Goal: Information Seeking & Learning: Learn about a topic

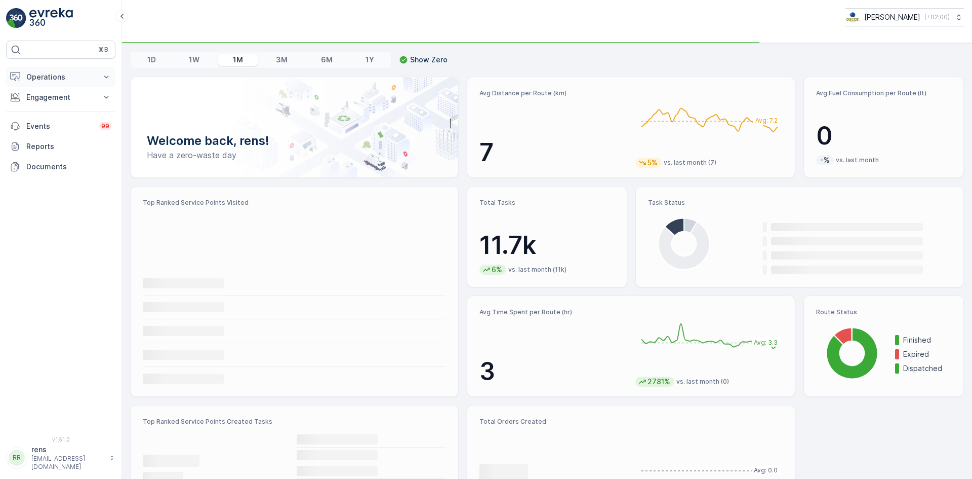
click at [46, 77] on p "Operations" at bounding box center [60, 77] width 69 height 10
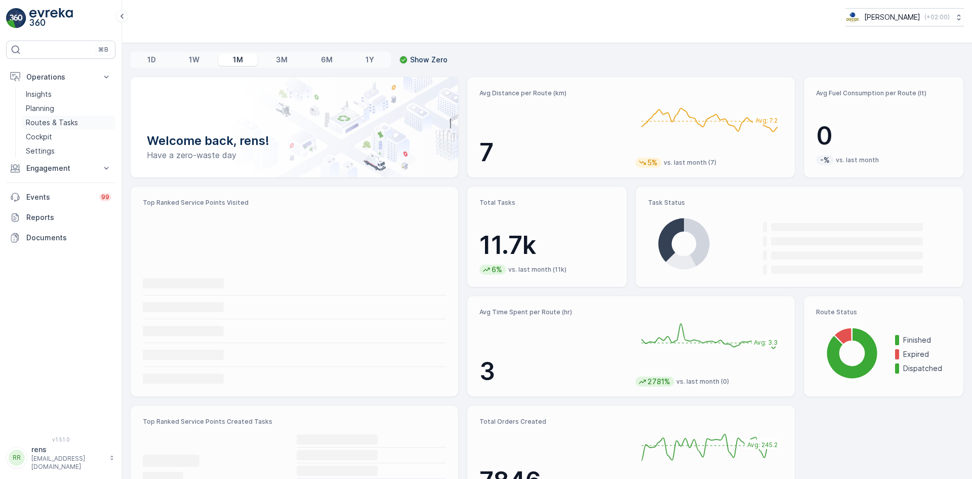
click at [40, 121] on p "Routes & Tasks" at bounding box center [52, 122] width 52 height 10
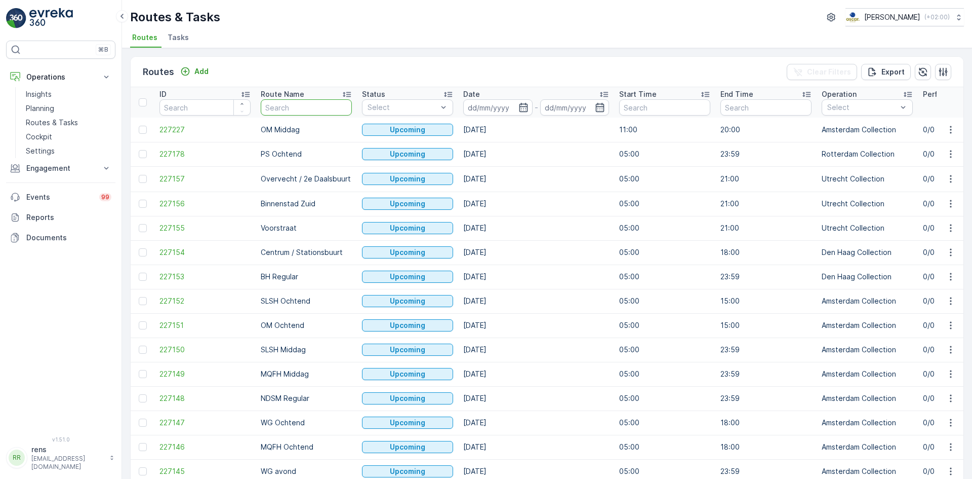
click at [323, 107] on input "text" at bounding box center [306, 107] width 91 height 16
click at [48, 123] on p "Routes & Tasks" at bounding box center [52, 122] width 52 height 10
click at [54, 108] on p "Planning" at bounding box center [40, 108] width 28 height 10
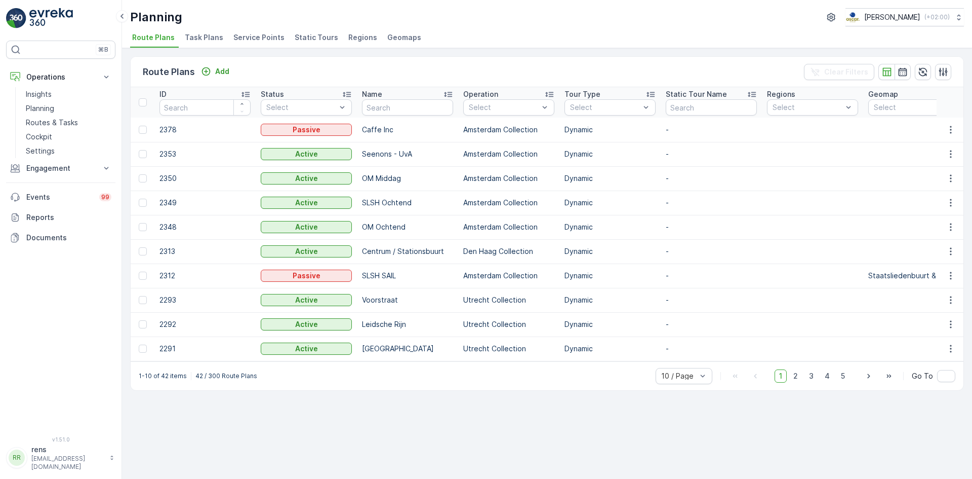
click at [195, 41] on span "Task Plans" at bounding box center [204, 37] width 38 height 10
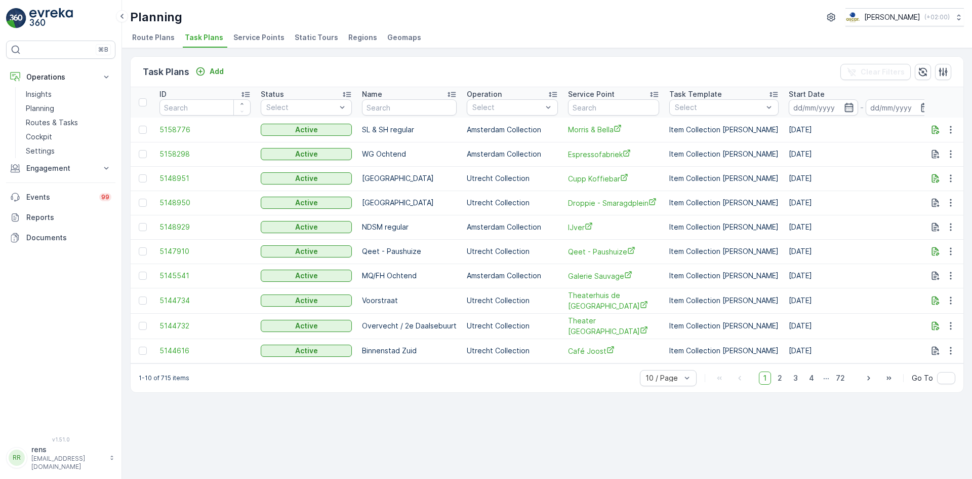
click at [261, 38] on span "Service Points" at bounding box center [258, 37] width 51 height 10
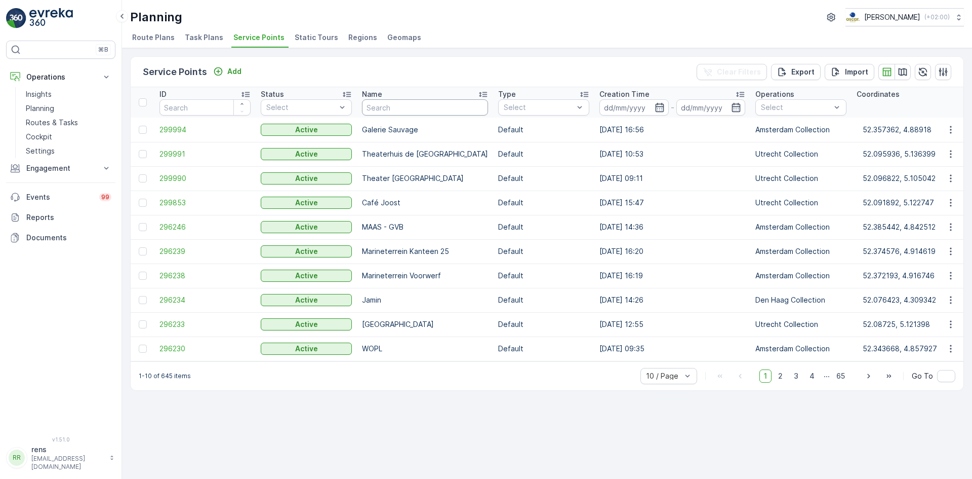
click at [404, 107] on input "text" at bounding box center [425, 107] width 126 height 16
type input "hilton"
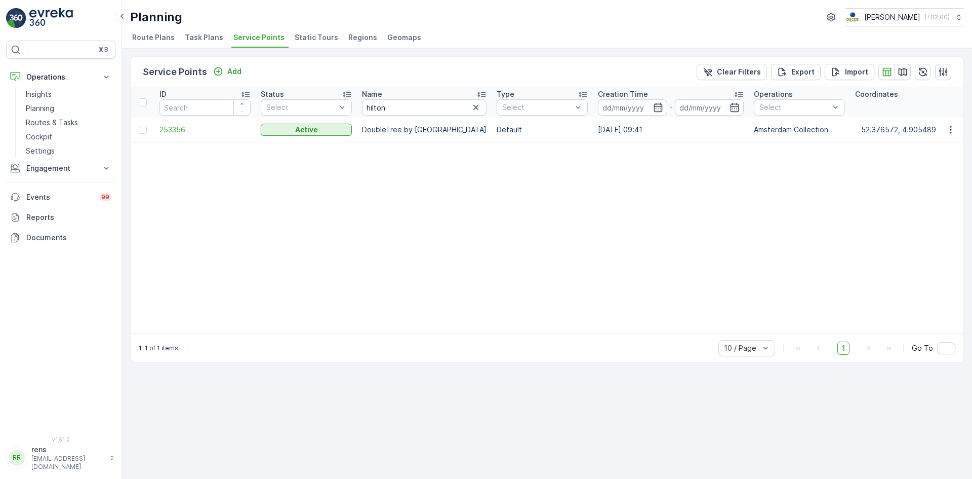
click at [432, 130] on p "DoubleTree by [GEOGRAPHIC_DATA]" at bounding box center [424, 130] width 125 height 10
drag, startPoint x: 948, startPoint y: 129, endPoint x: 942, endPoint y: 135, distance: 8.2
click at [947, 129] on icon "button" at bounding box center [951, 130] width 10 height 10
click at [936, 142] on span "See More Details" at bounding box center [920, 145] width 59 height 10
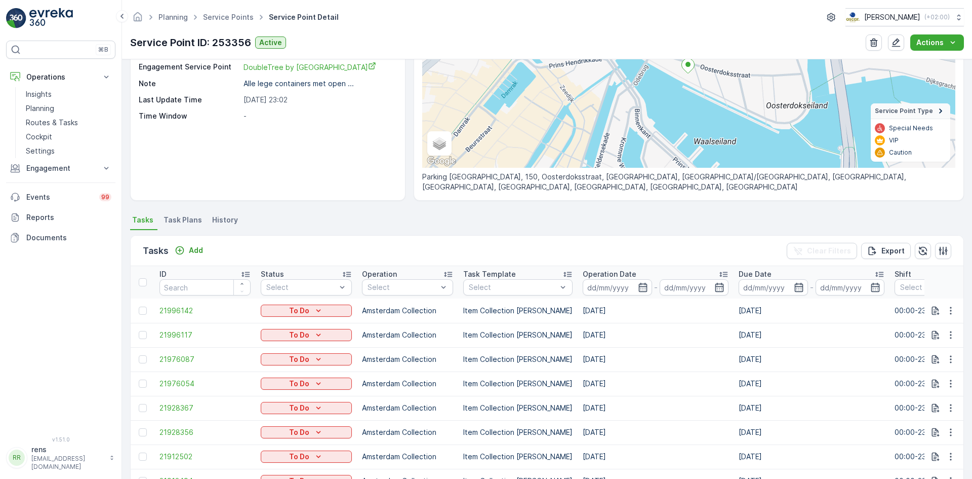
scroll to position [152, 0]
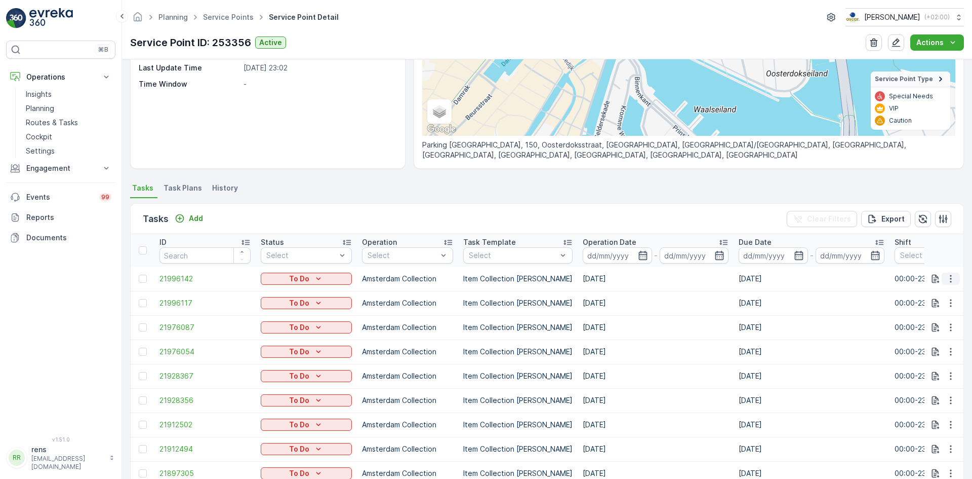
click at [950, 278] on icon "button" at bounding box center [951, 278] width 10 height 10
click at [932, 295] on span "See More Details" at bounding box center [929, 294] width 59 height 10
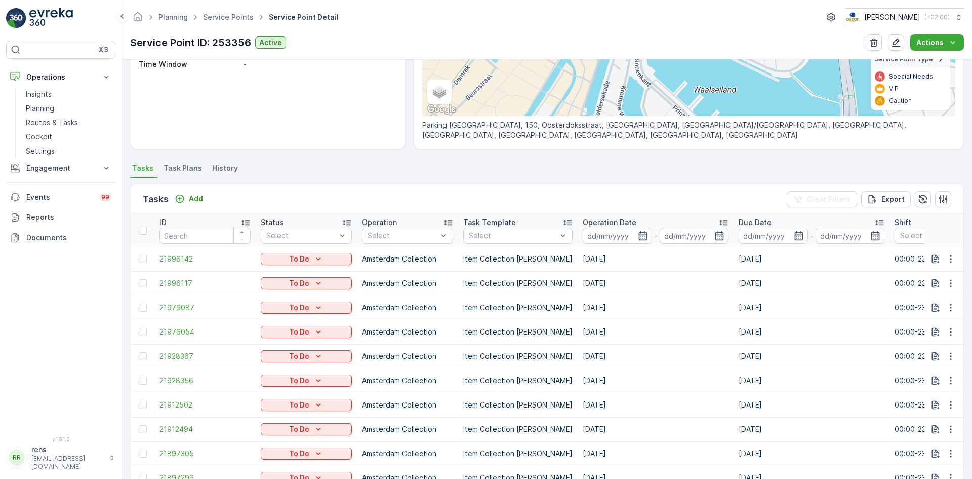
scroll to position [203, 0]
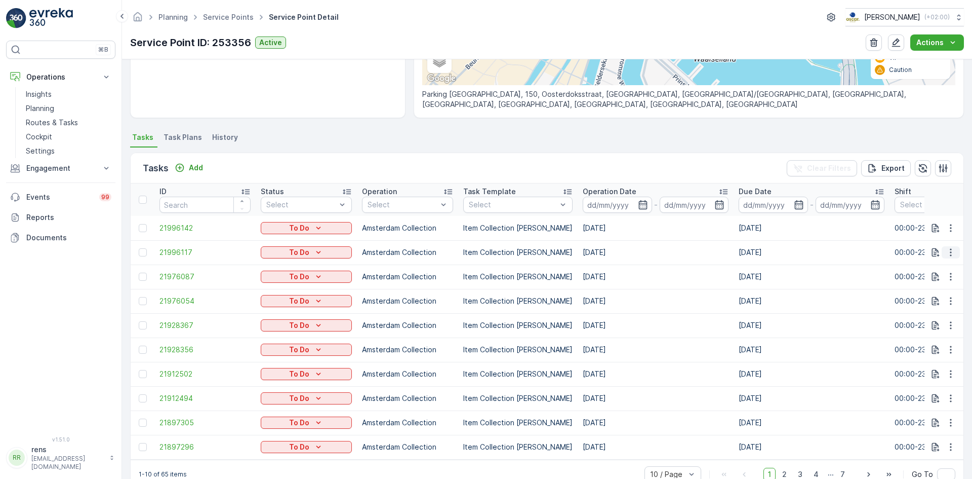
click at [951, 254] on icon "button" at bounding box center [951, 252] width 10 height 10
click at [926, 272] on span "See More Details" at bounding box center [929, 267] width 59 height 10
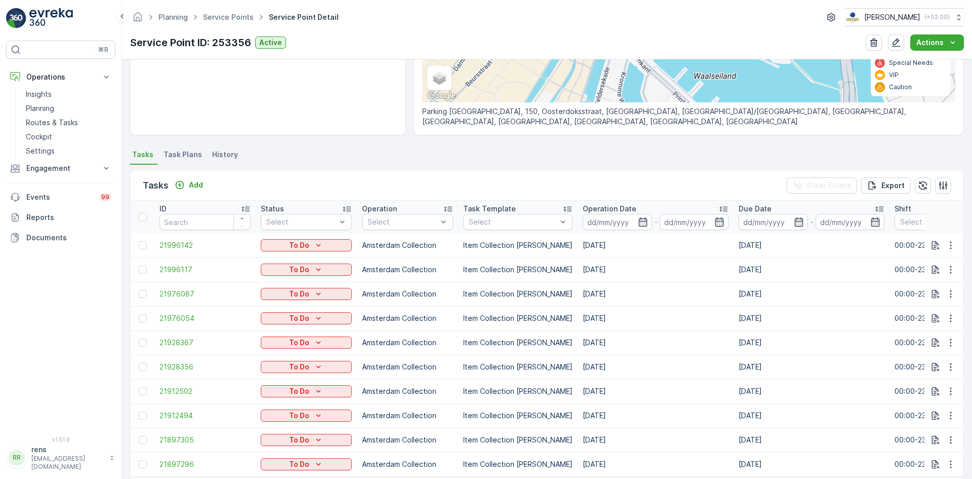
scroll to position [203, 0]
